Goal: Transaction & Acquisition: Book appointment/travel/reservation

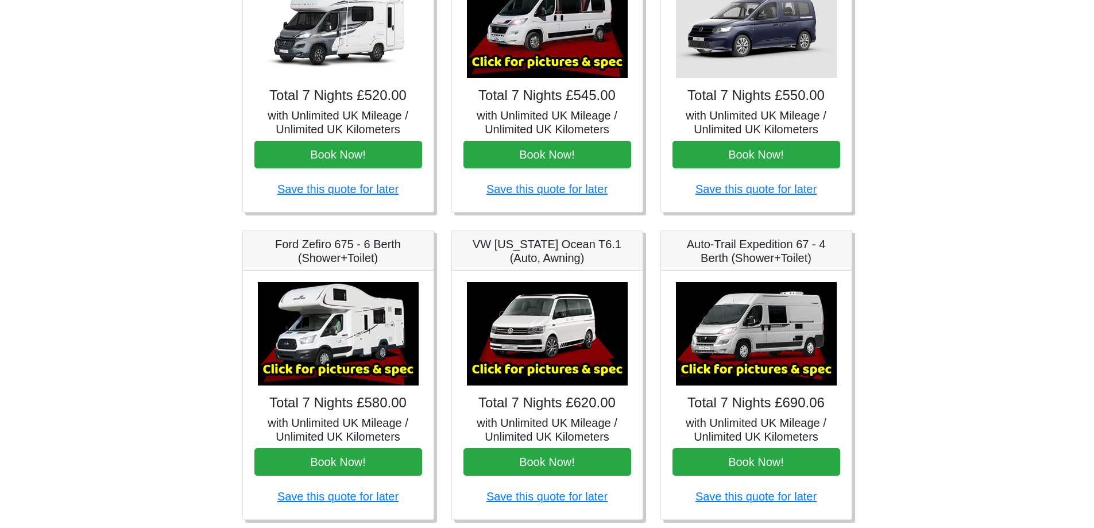
scroll to position [287, 0]
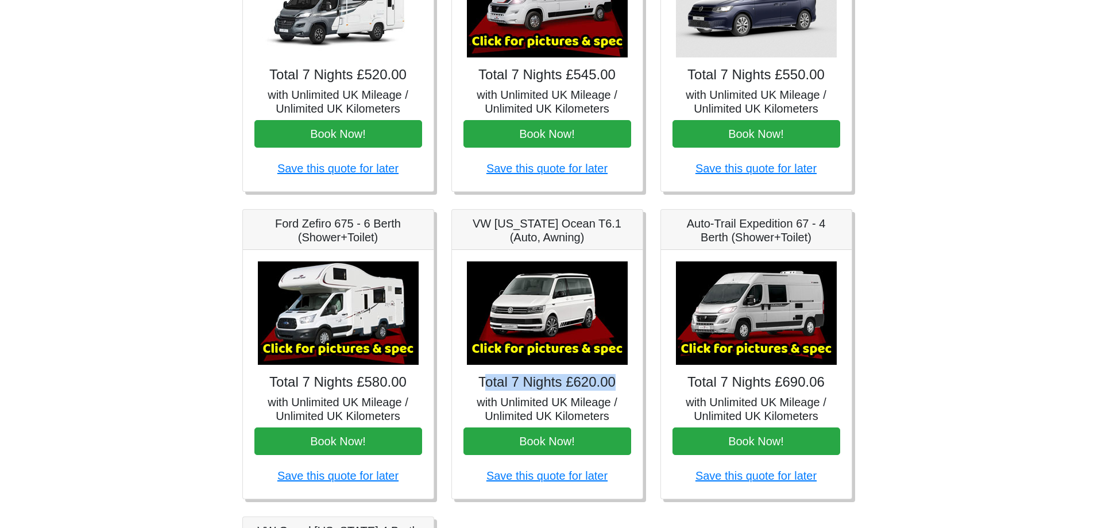
drag, startPoint x: 487, startPoint y: 383, endPoint x: 618, endPoint y: 390, distance: 131.2
click at [618, 390] on h4 "Total 7 Nights £620.00" at bounding box center [548, 382] width 168 height 17
click at [517, 475] on link "Save this quote for later" at bounding box center [547, 475] width 121 height 13
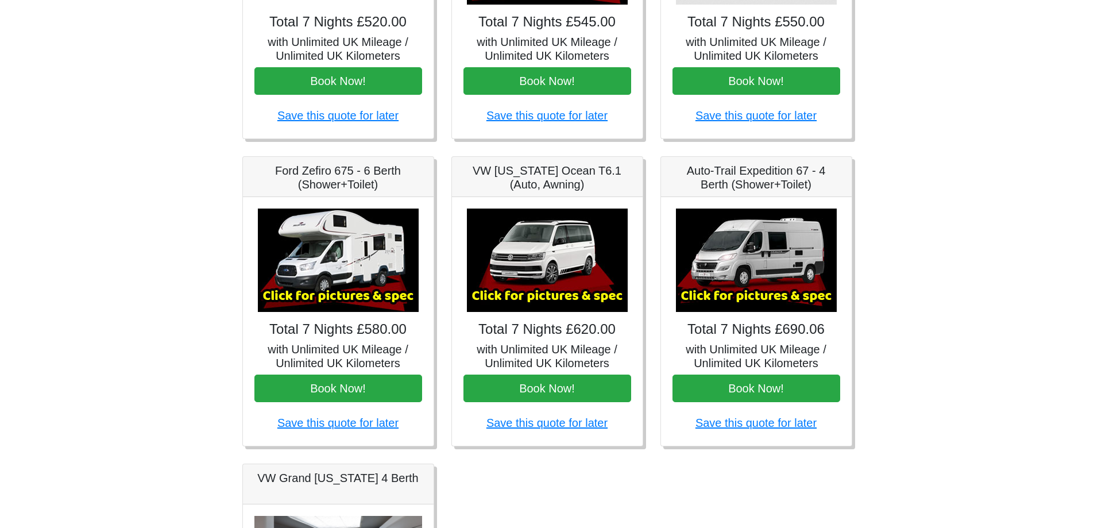
scroll to position [345, 0]
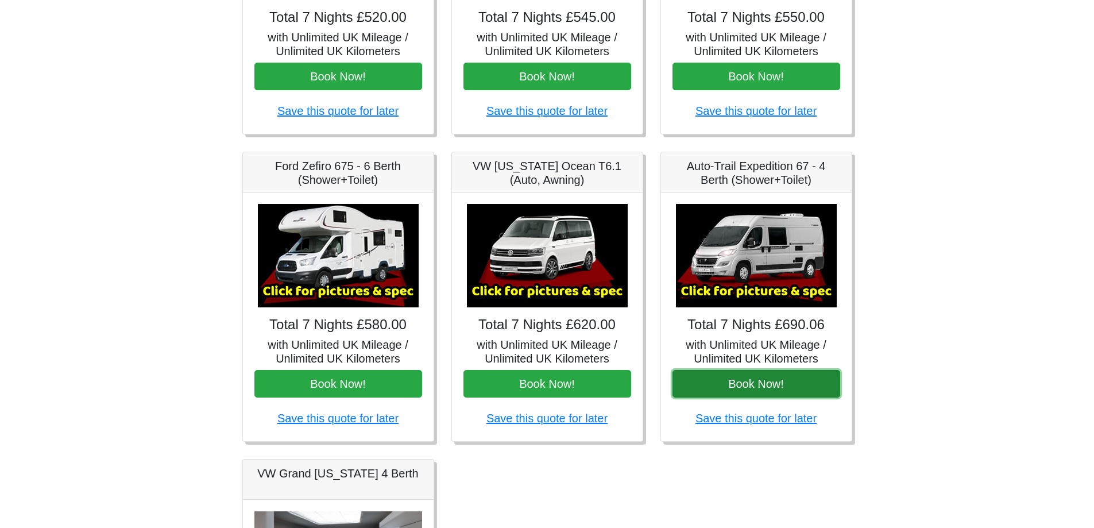
click at [742, 383] on button "Book Now!" at bounding box center [757, 384] width 168 height 28
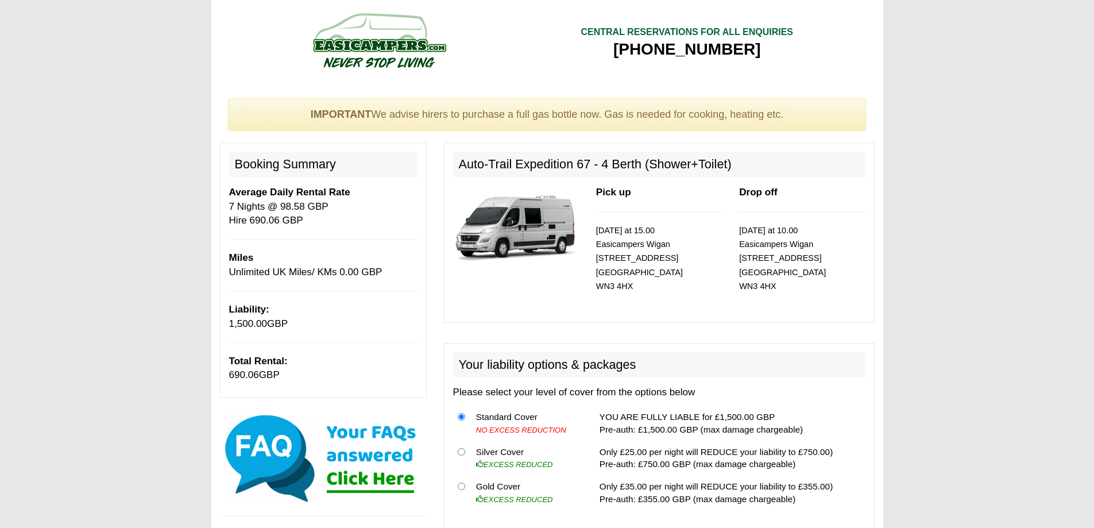
drag, startPoint x: 526, startPoint y: 429, endPoint x: 583, endPoint y: 379, distance: 75.3
click at [563, 379] on div "Your liability options & packages Please select your level of cover from the op…" at bounding box center [659, 437] width 431 height 188
click at [583, 379] on div "Your liability options & packages Please select your level of cover from the op…" at bounding box center [659, 437] width 431 height 188
drag, startPoint x: 542, startPoint y: 422, endPoint x: 554, endPoint y: 381, distance: 42.5
click at [554, 381] on div "Your liability options & packages Please select your level of cover from the op…" at bounding box center [659, 437] width 431 height 188
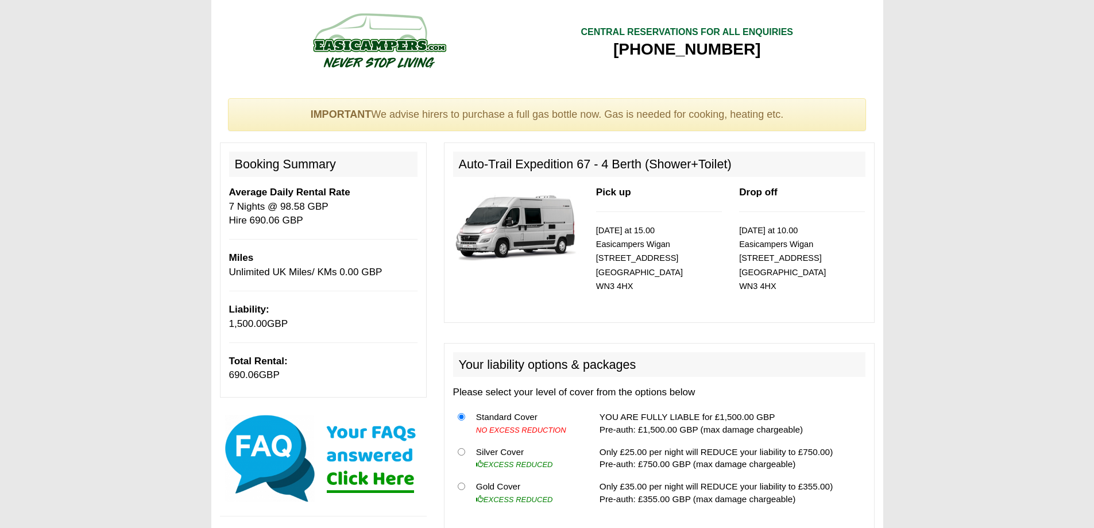
click at [557, 362] on h2 "Your liability options & packages" at bounding box center [659, 364] width 412 height 25
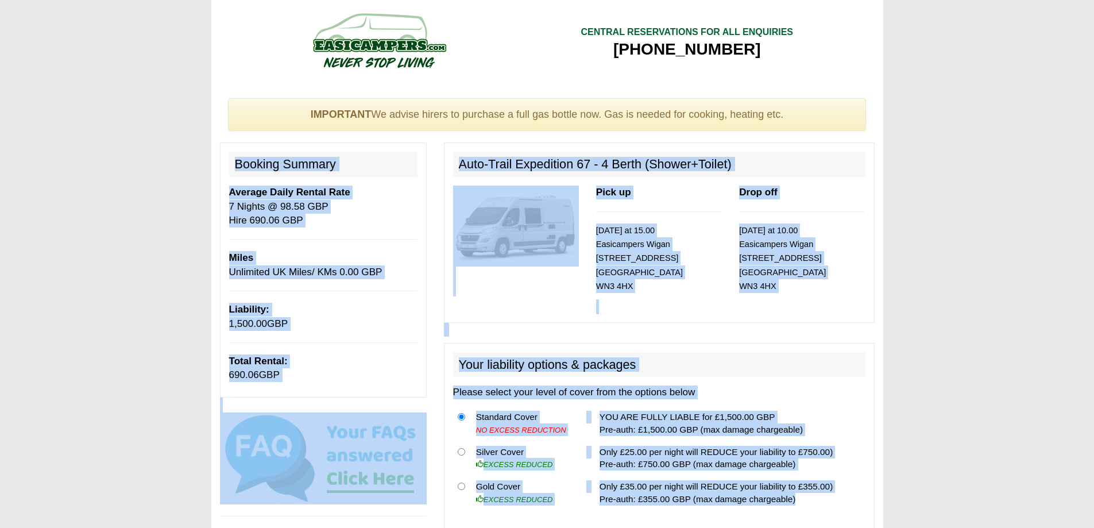
drag, startPoint x: 233, startPoint y: 160, endPoint x: 792, endPoint y: 507, distance: 657.6
copy div "Loremip Dolorsi Ametcon Adipi Elitse Doei 7 Tempor @ 94.33 INC Utla 789.85 ETD …"
